Goal: Check status

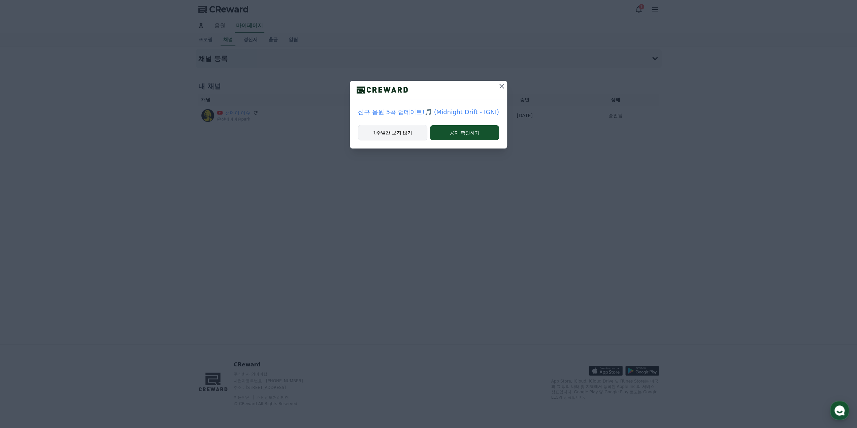
click at [399, 135] on button "1주일간 보지 않기" at bounding box center [392, 132] width 69 height 15
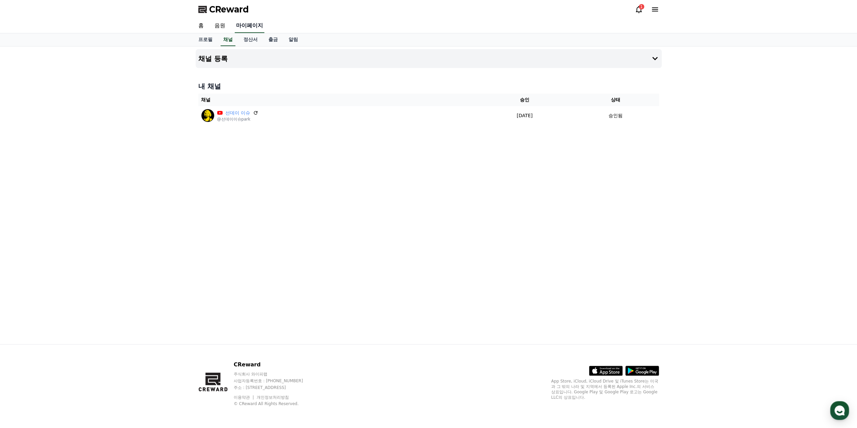
click at [242, 26] on link "마이페이지" at bounding box center [250, 26] width 30 height 14
select select "**********"
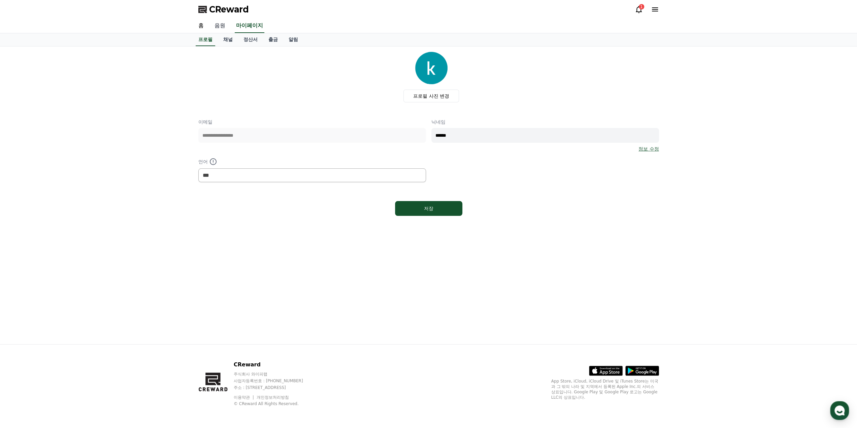
click at [220, 27] on link "음원" at bounding box center [220, 26] width 22 height 14
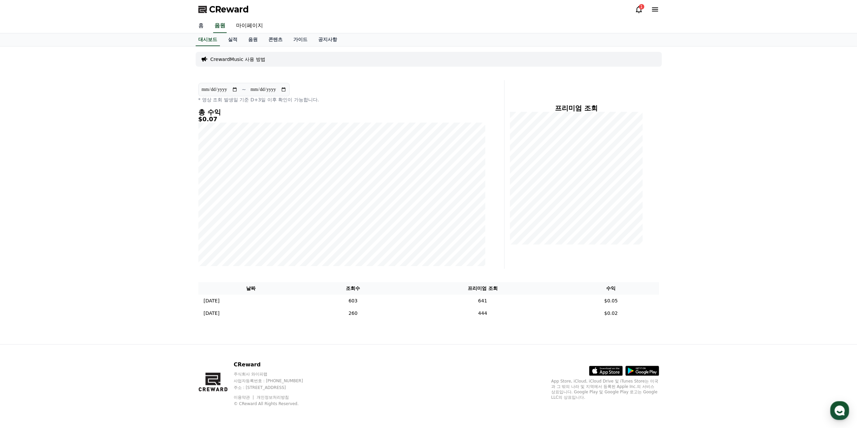
click at [200, 27] on link "홈" at bounding box center [201, 26] width 16 height 14
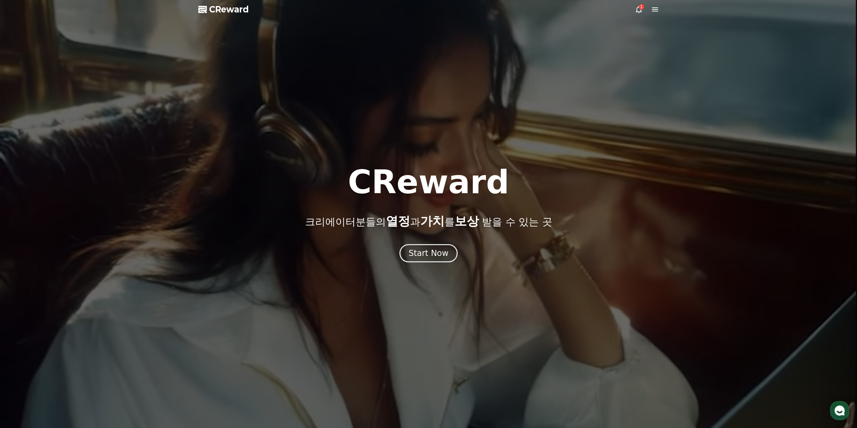
click at [636, 9] on icon at bounding box center [639, 9] width 6 height 7
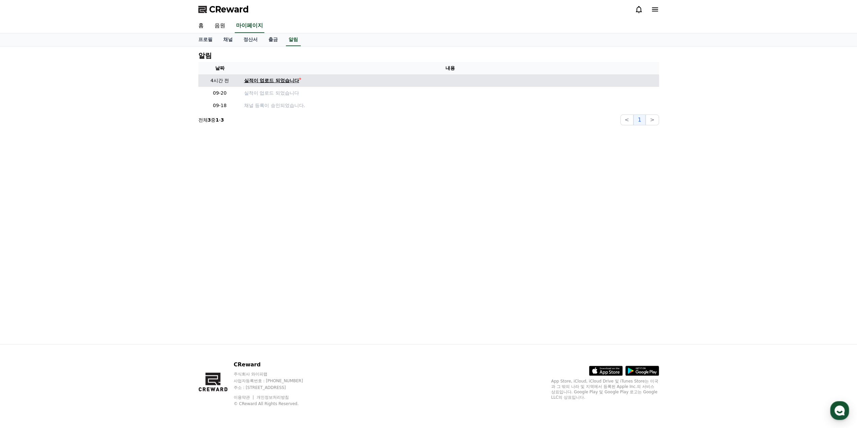
click at [280, 80] on div "실적이 업로드 되었습니다" at bounding box center [271, 80] width 55 height 7
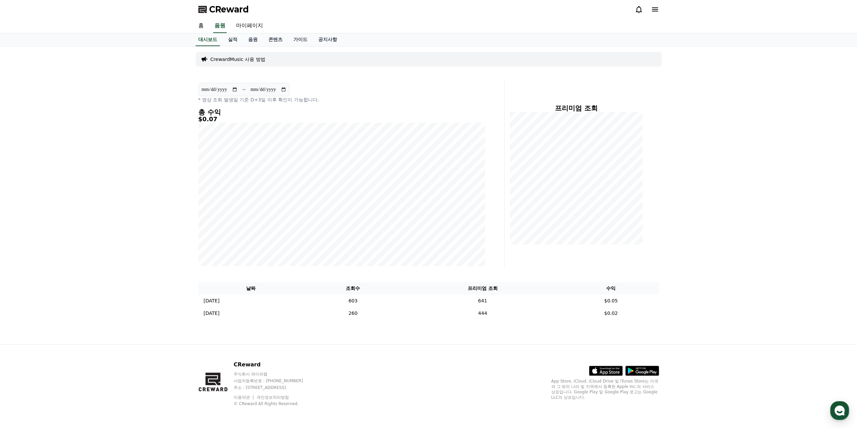
click at [736, 252] on div "**********" at bounding box center [428, 195] width 857 height 298
click at [235, 38] on link "실적" at bounding box center [233, 39] width 20 height 13
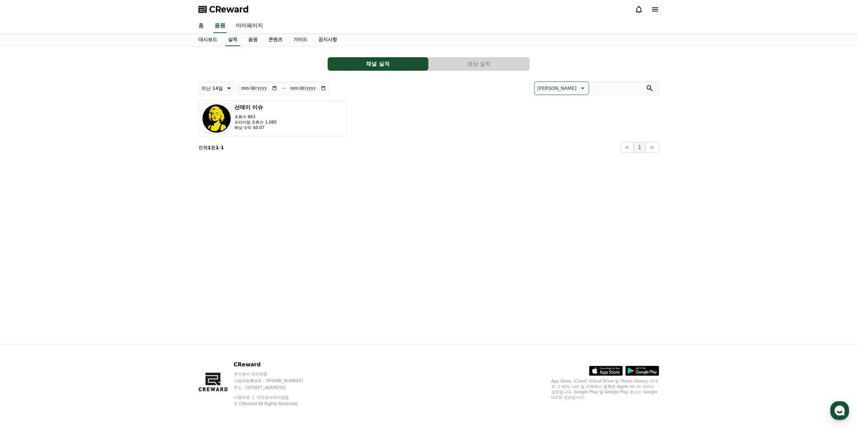
click at [490, 65] on button "영상 실적" at bounding box center [479, 63] width 101 height 13
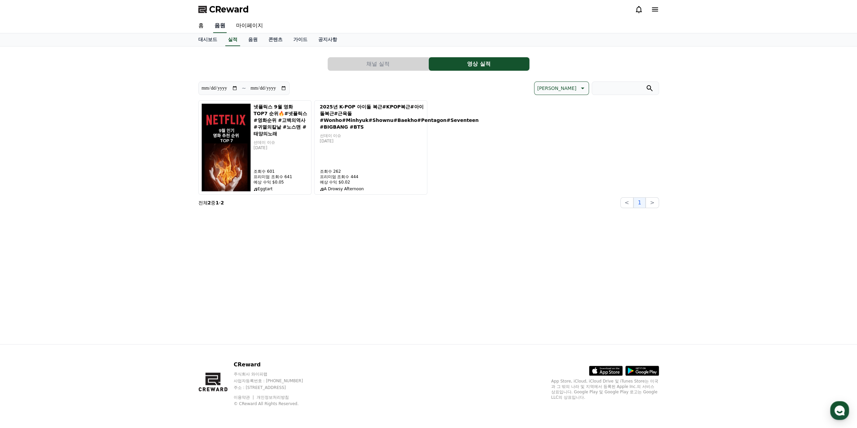
click at [221, 25] on link "음원" at bounding box center [219, 26] width 13 height 14
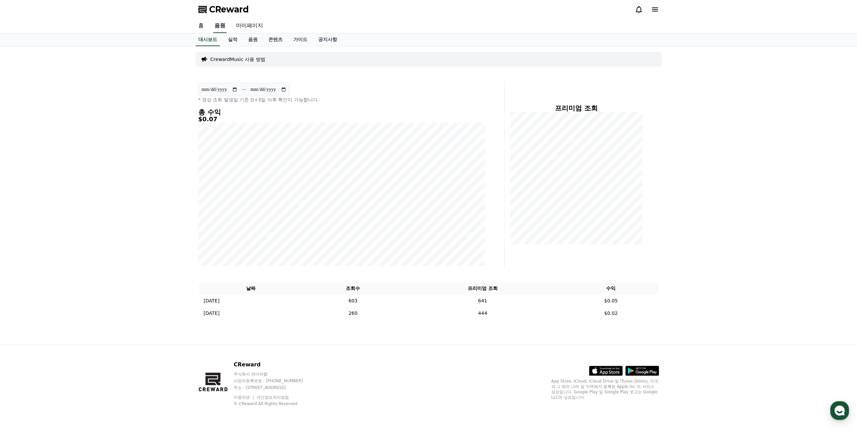
click at [221, 25] on link "음원" at bounding box center [219, 26] width 13 height 14
